Goal: Task Accomplishment & Management: Manage account settings

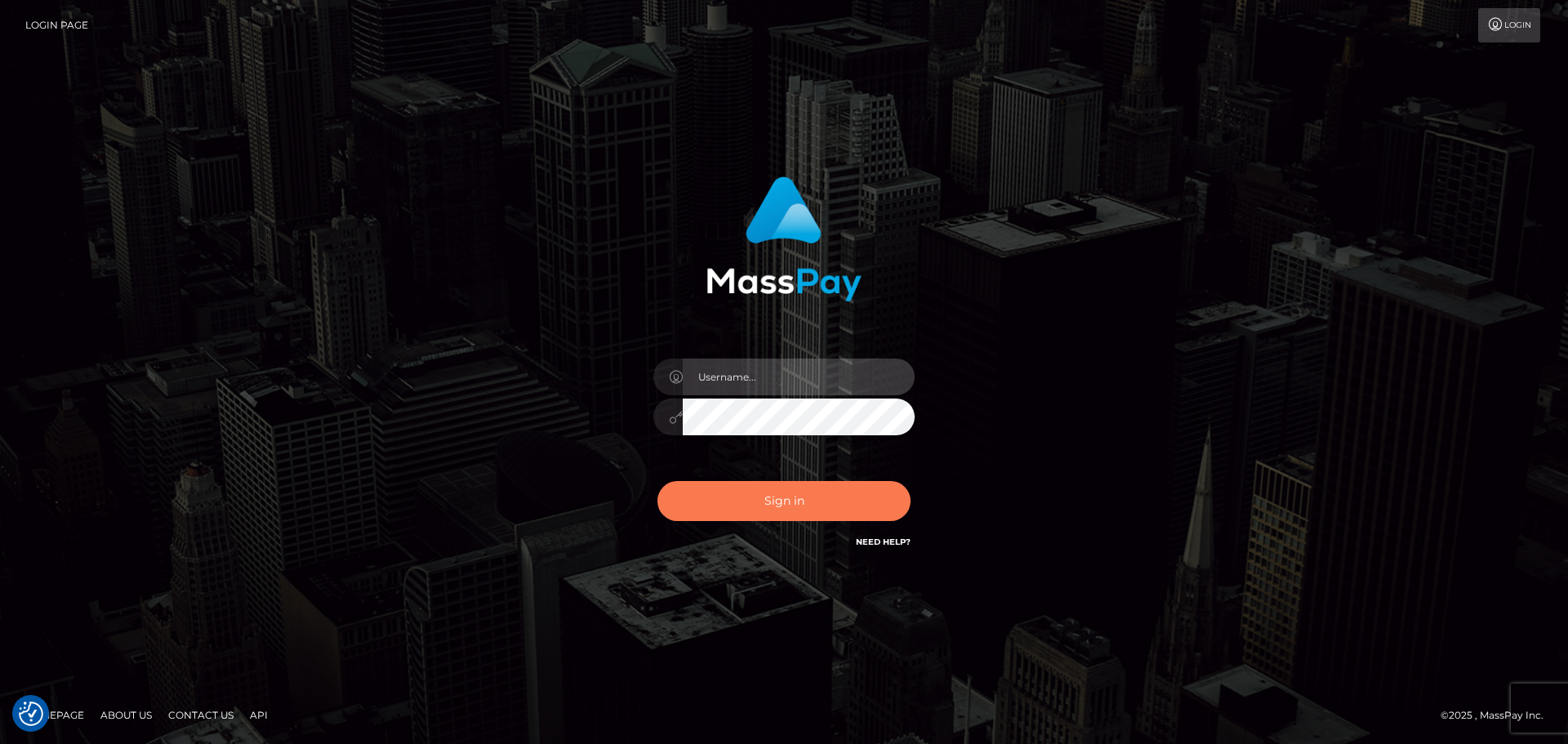
type input "Bedis"
click at [828, 485] on button "Sign in" at bounding box center [784, 500] width 253 height 40
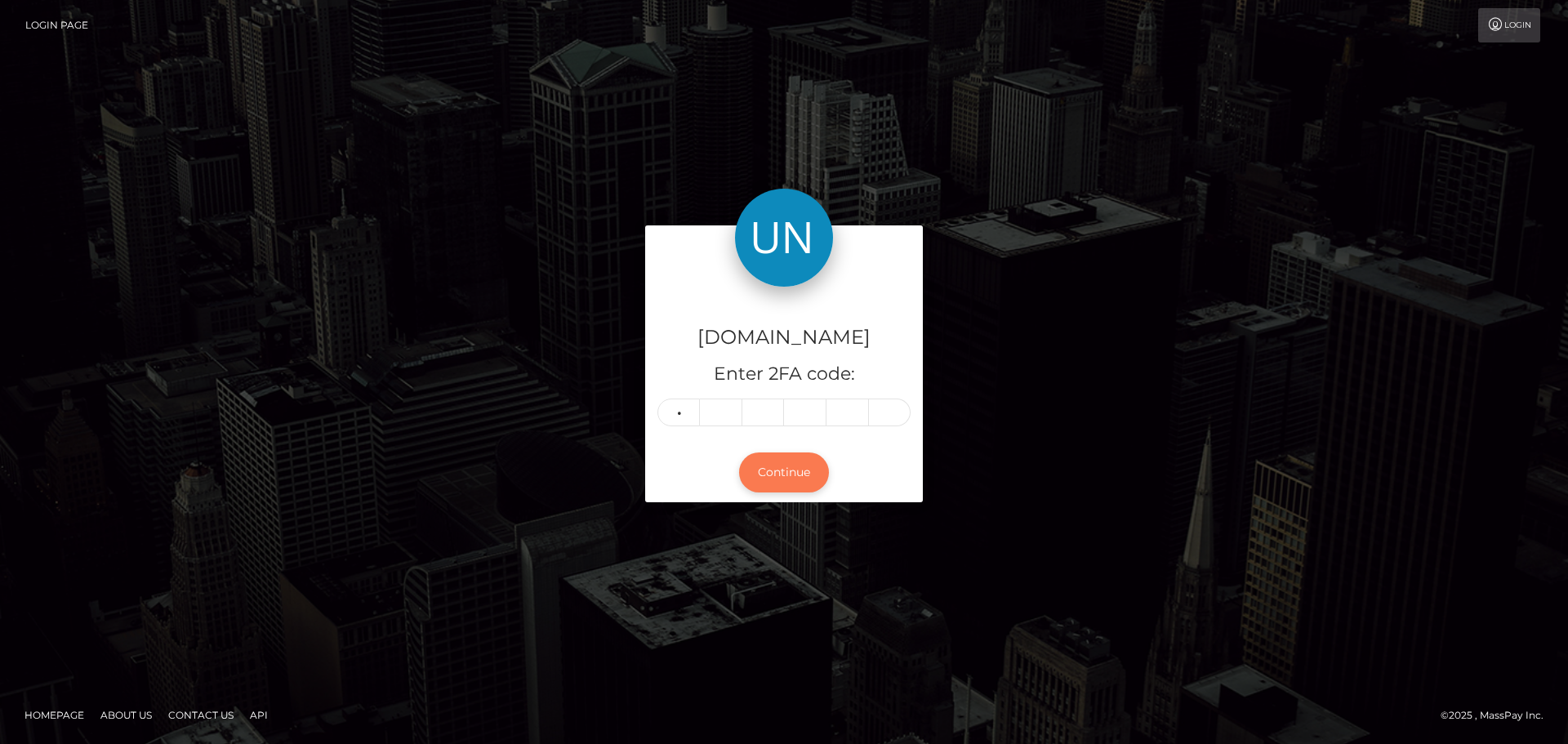
type input "5"
type input "0"
type input "9"
type input "8"
type input "1"
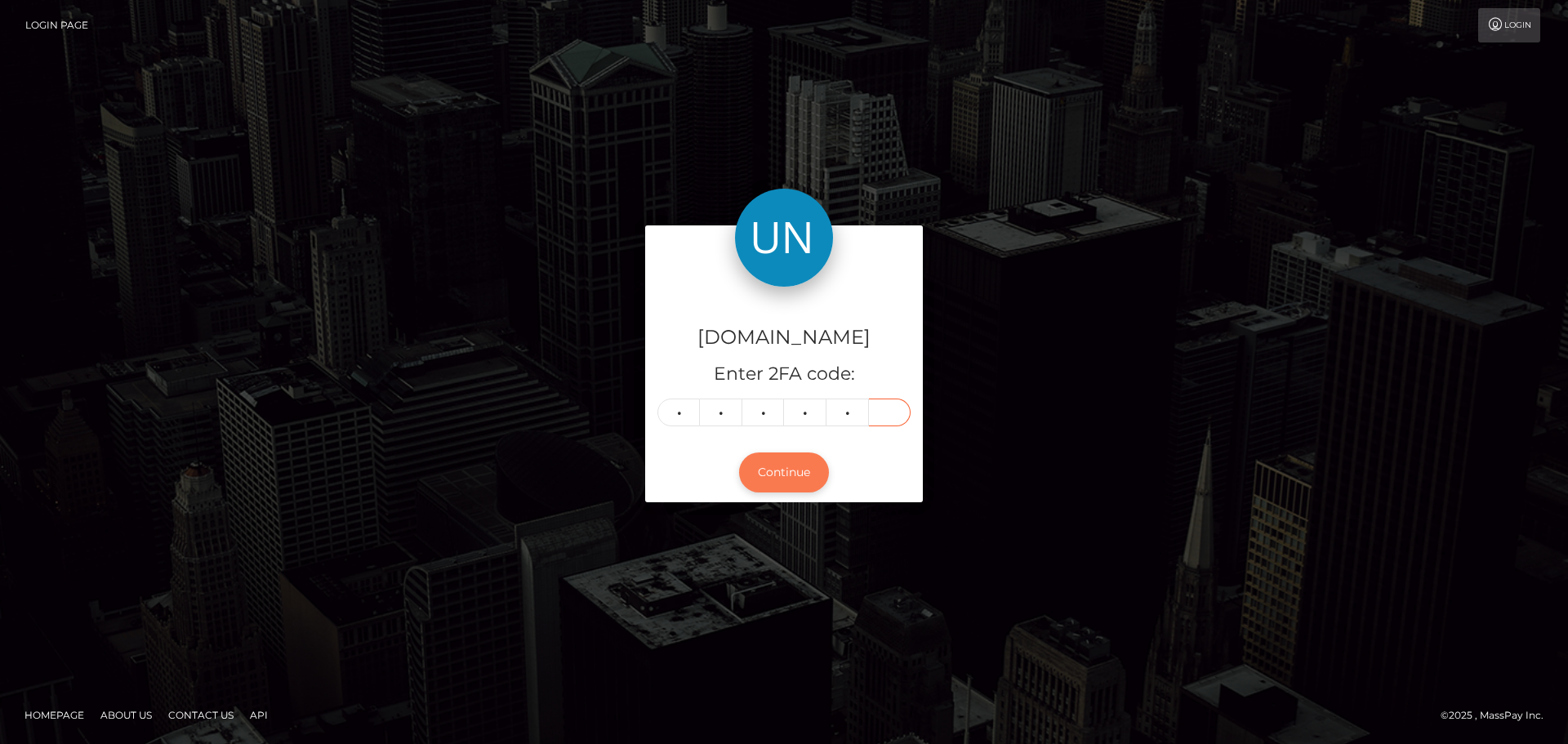
type input "6"
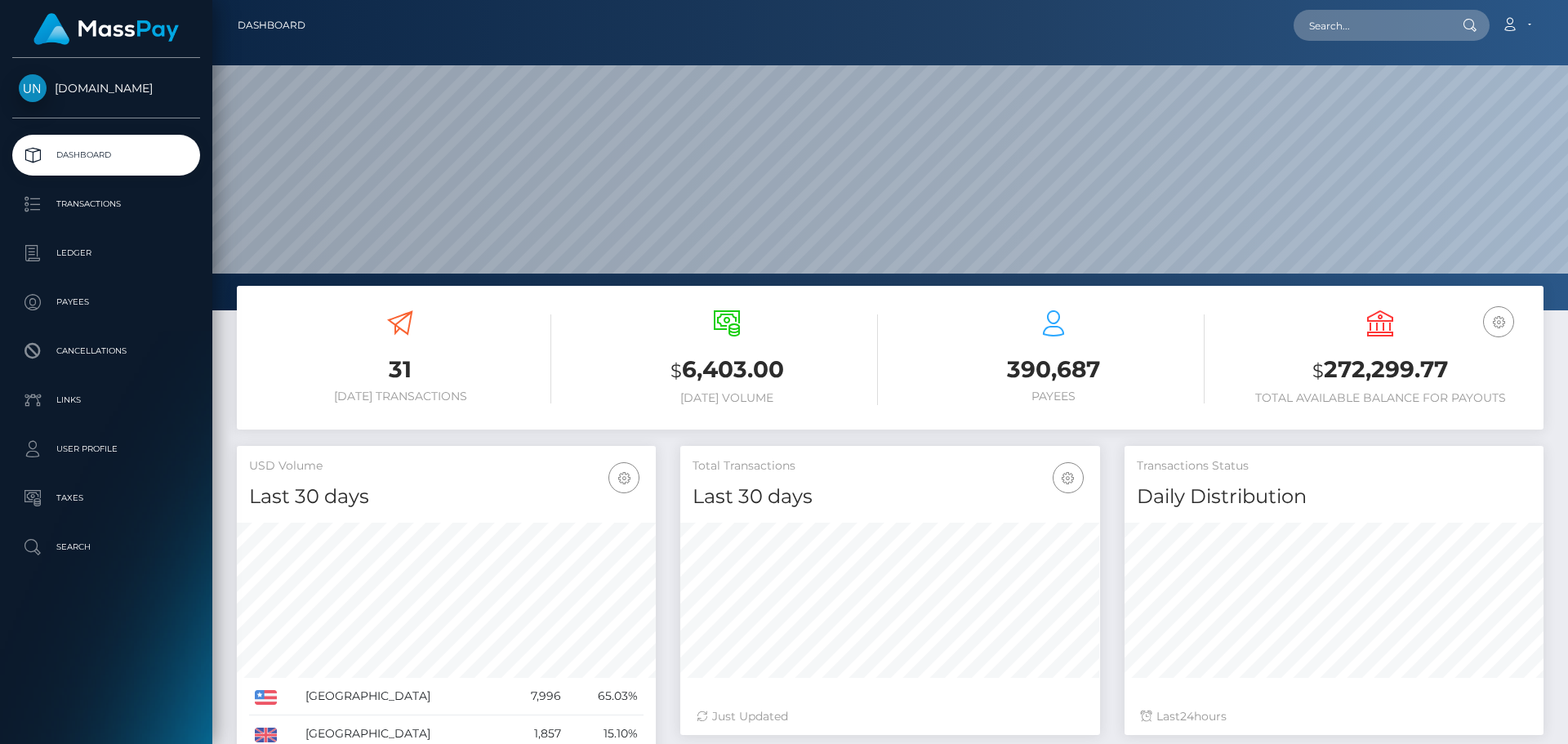
scroll to position [290, 420]
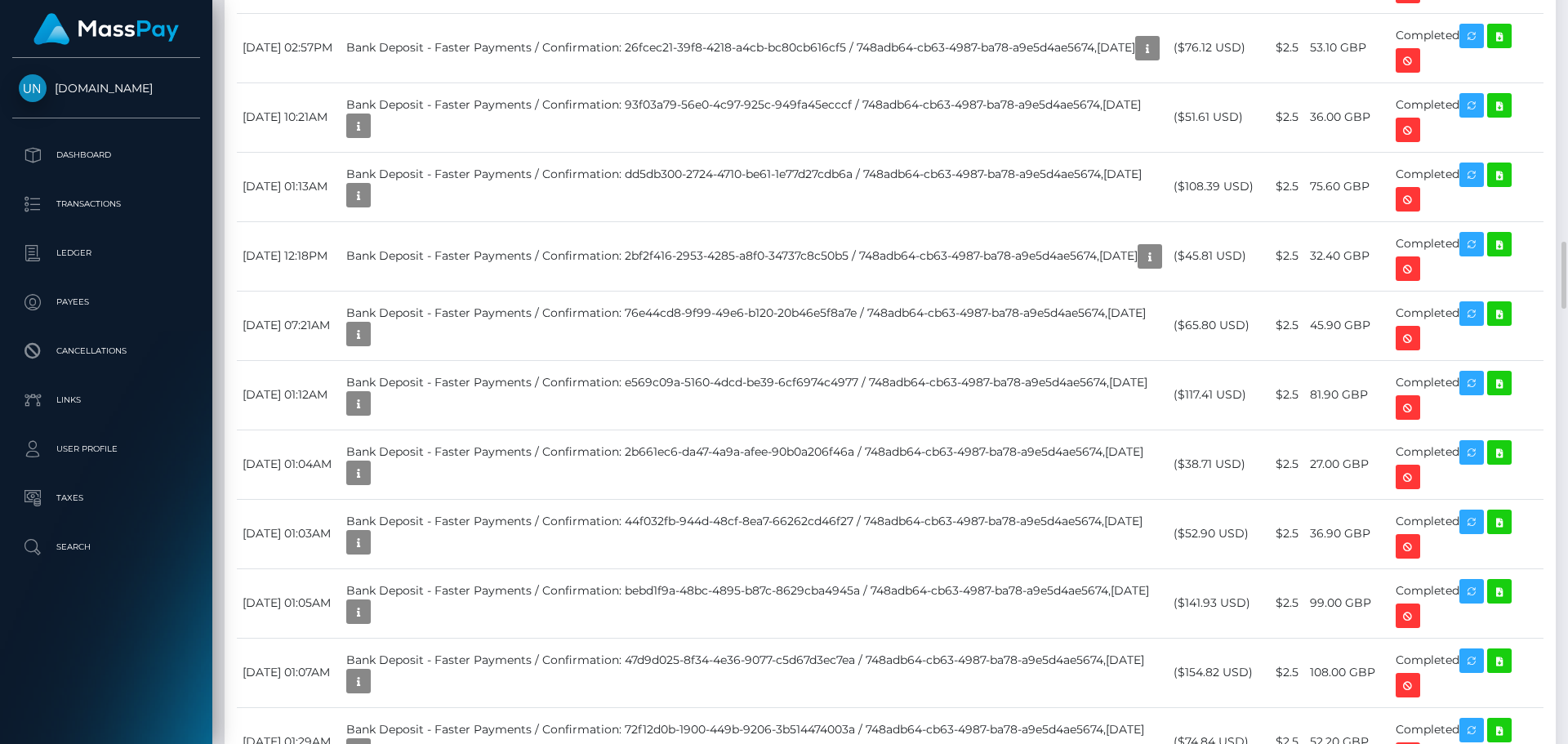
scroll to position [3348, 0]
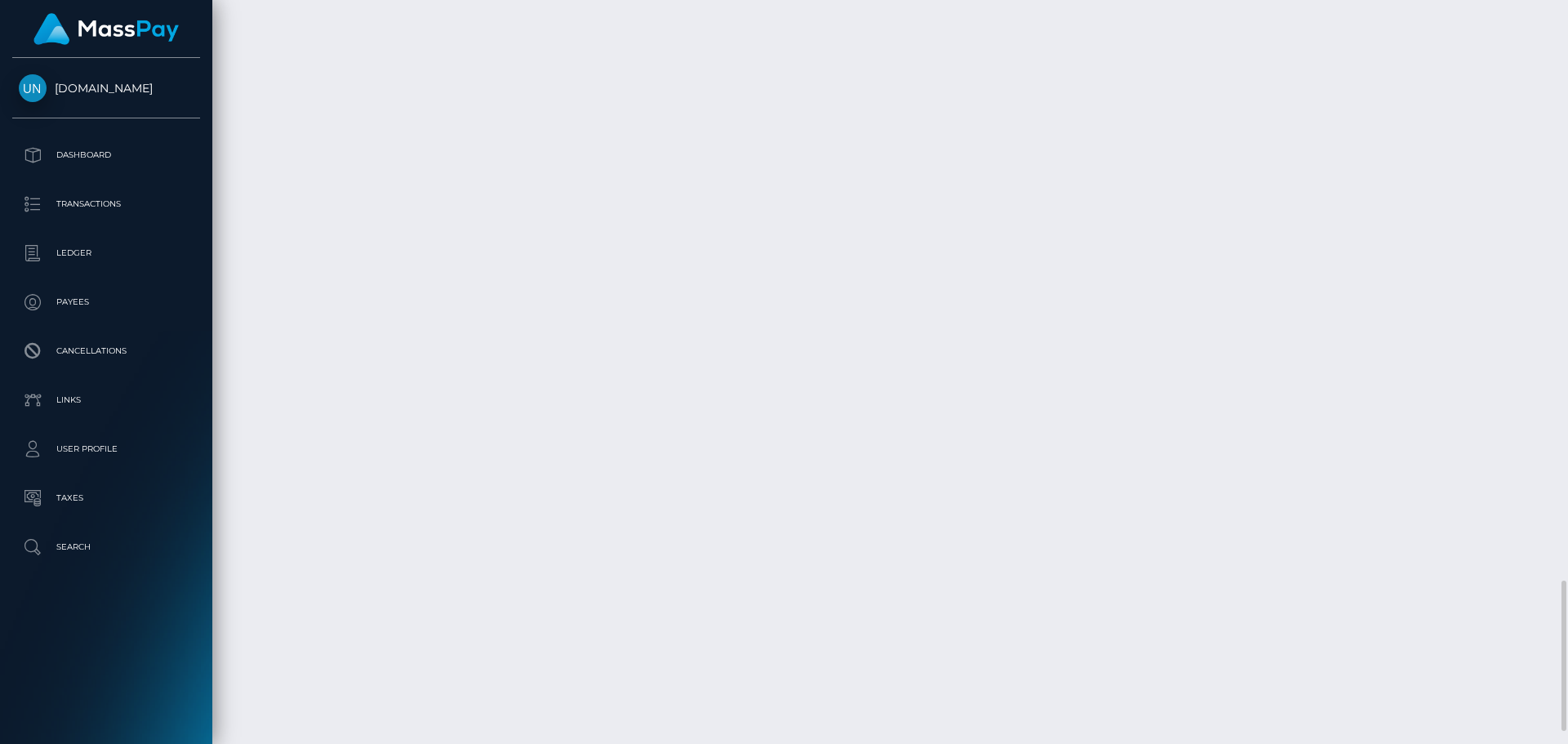
scroll to position [2921, 0]
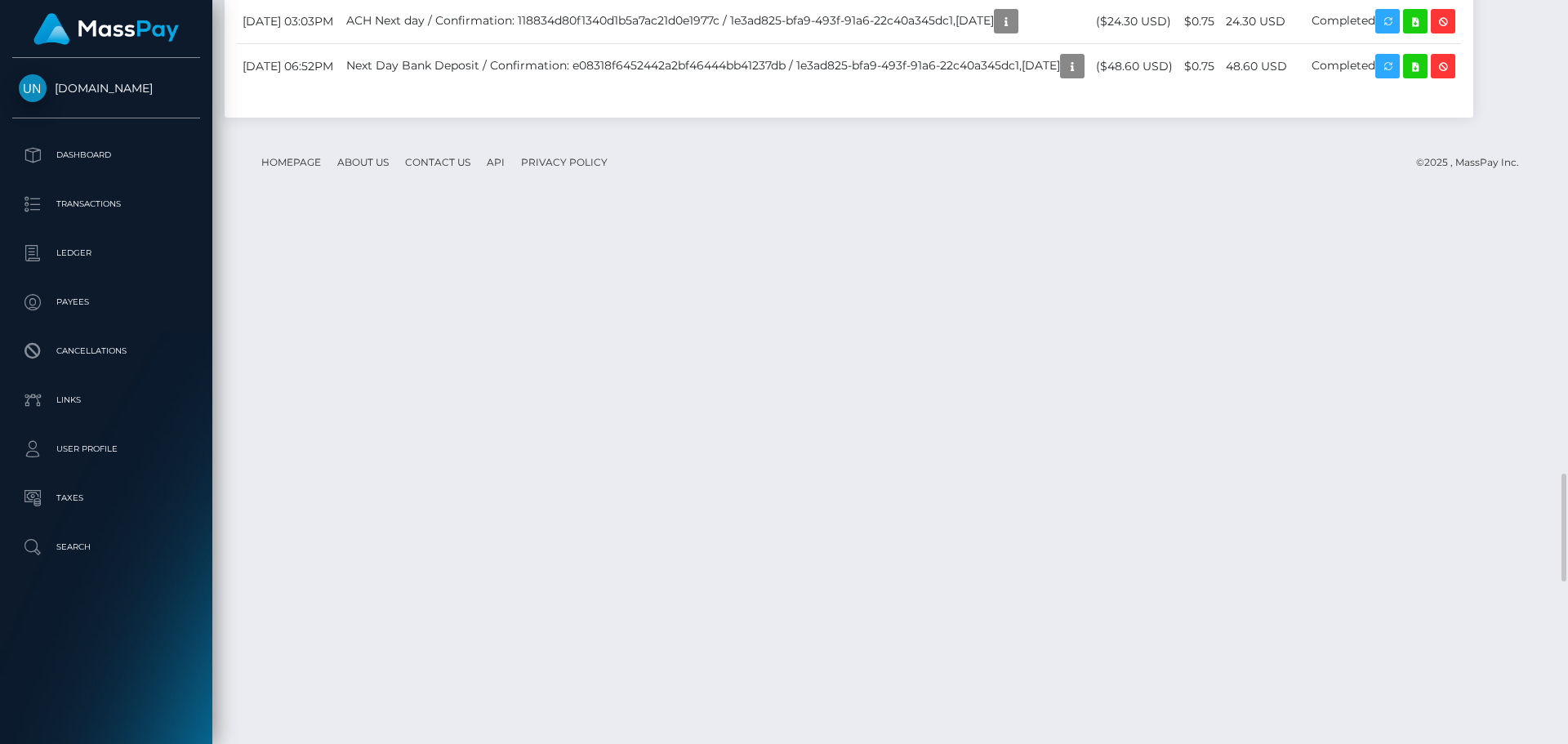
scroll to position [3348, 0]
